Goal: Information Seeking & Learning: Learn about a topic

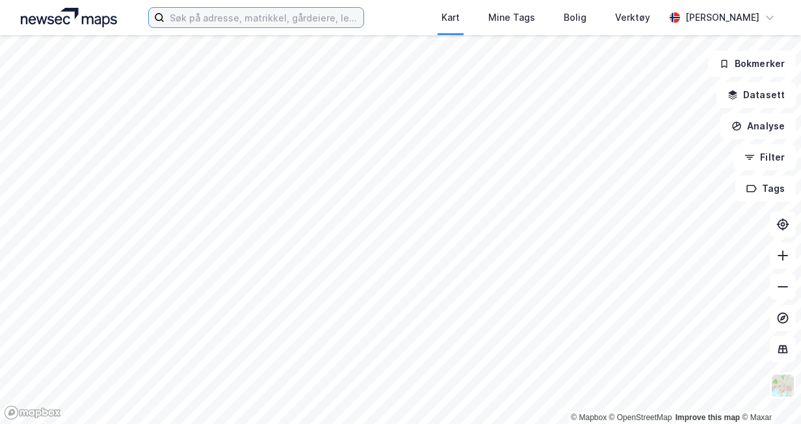
click at [212, 17] on input at bounding box center [264, 18] width 199 height 20
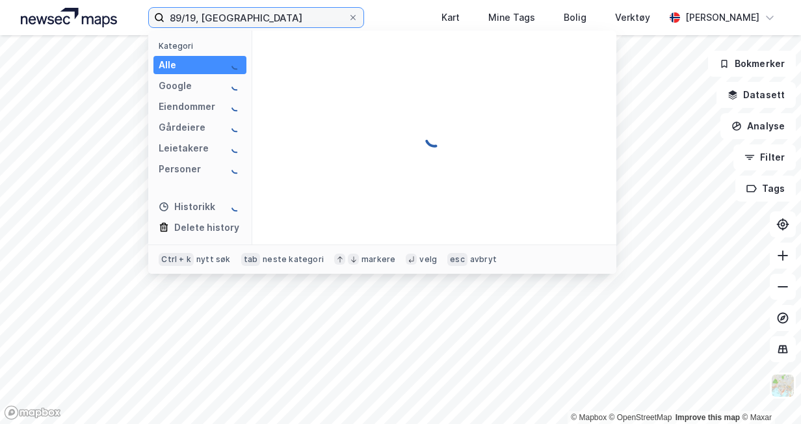
type input "89/19, [GEOGRAPHIC_DATA]"
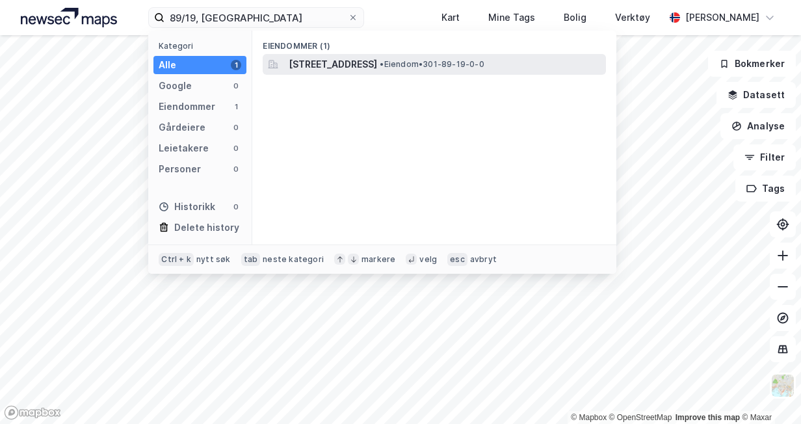
click at [377, 61] on span "[STREET_ADDRESS]" at bounding box center [333, 65] width 88 height 16
